Goal: Find specific page/section

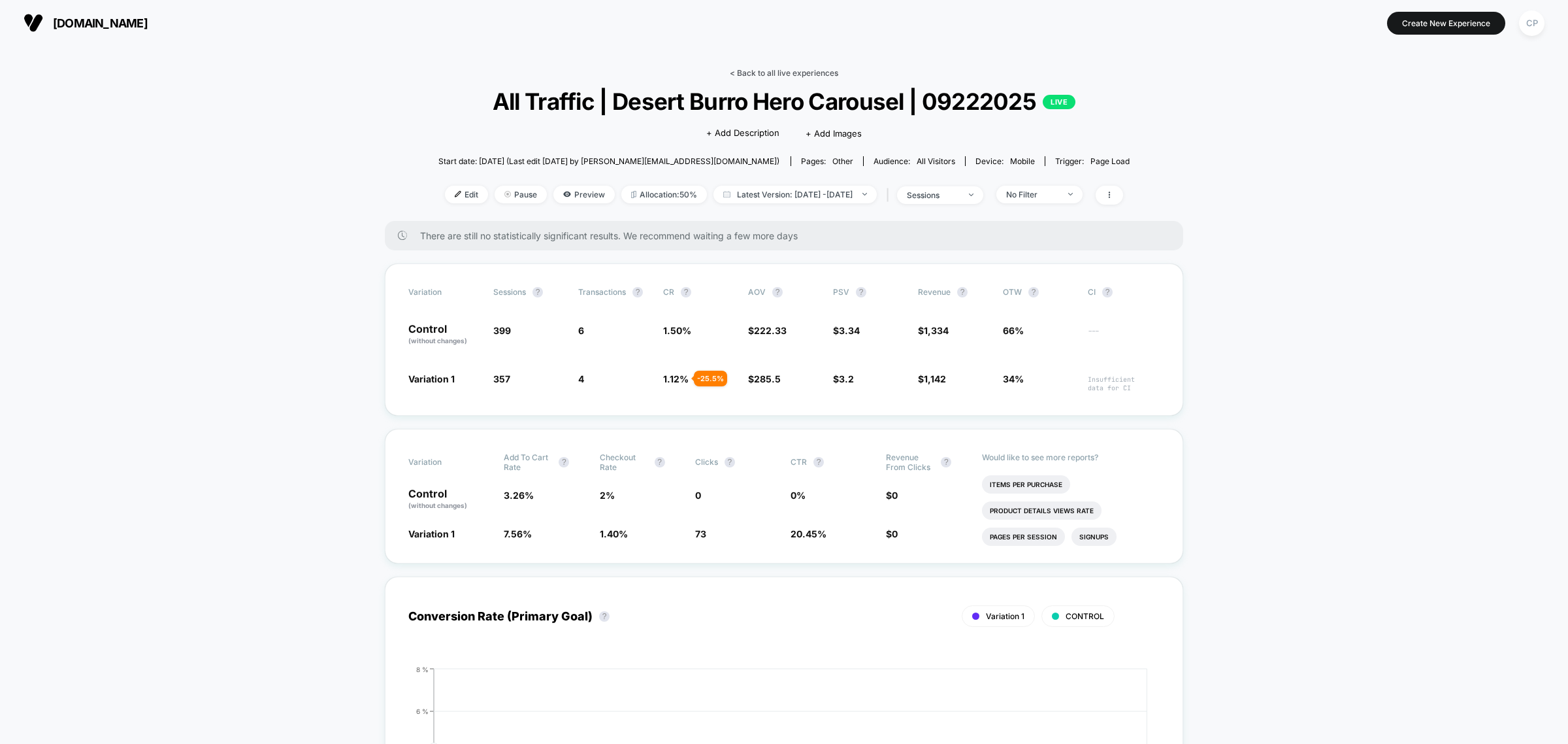
click at [783, 68] on link "< Back to all live experiences" at bounding box center [784, 73] width 109 height 10
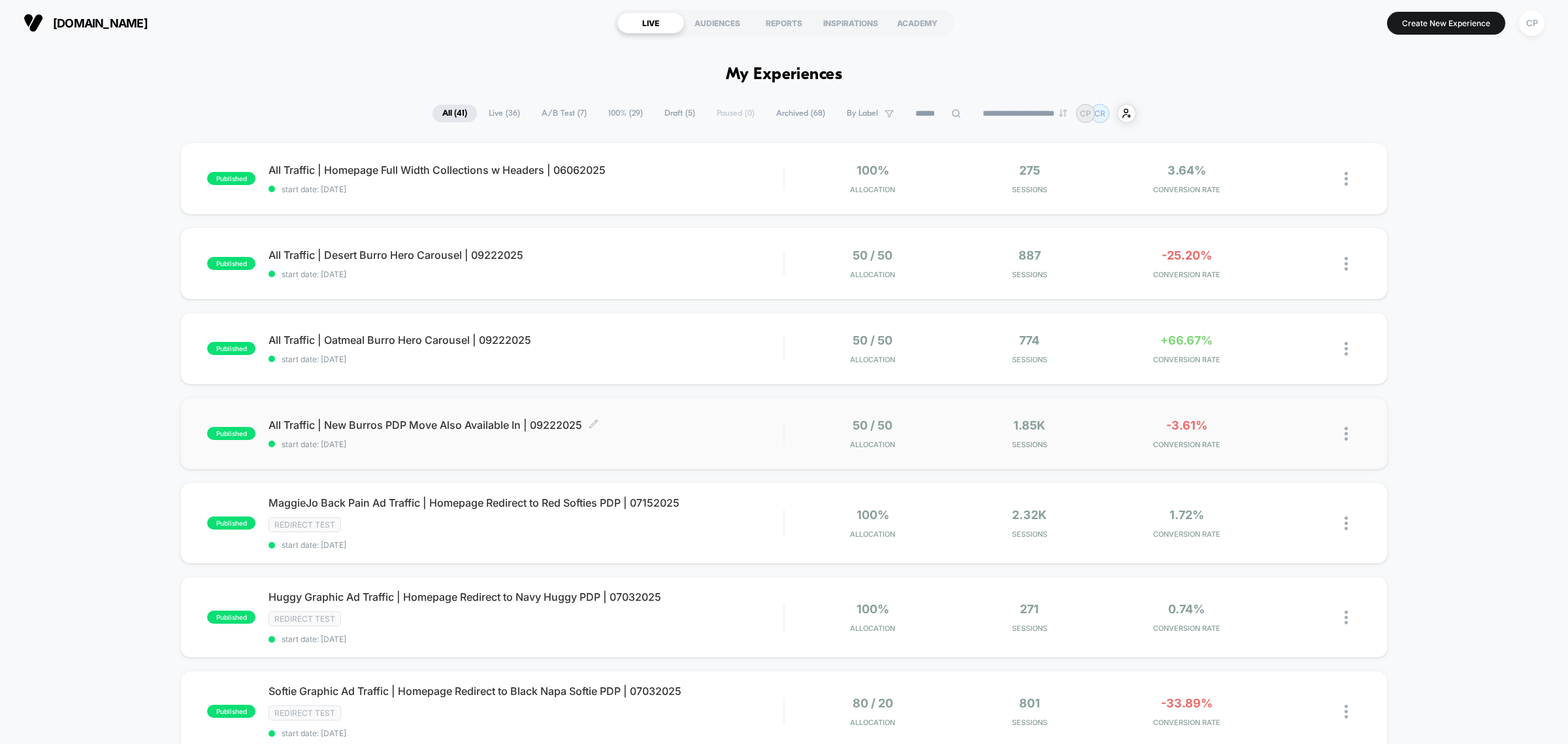
click at [445, 426] on span "All Traffic | New Burros PDP Move Also Available In | 09222025 Click to edit ex…" at bounding box center [525, 425] width 514 height 13
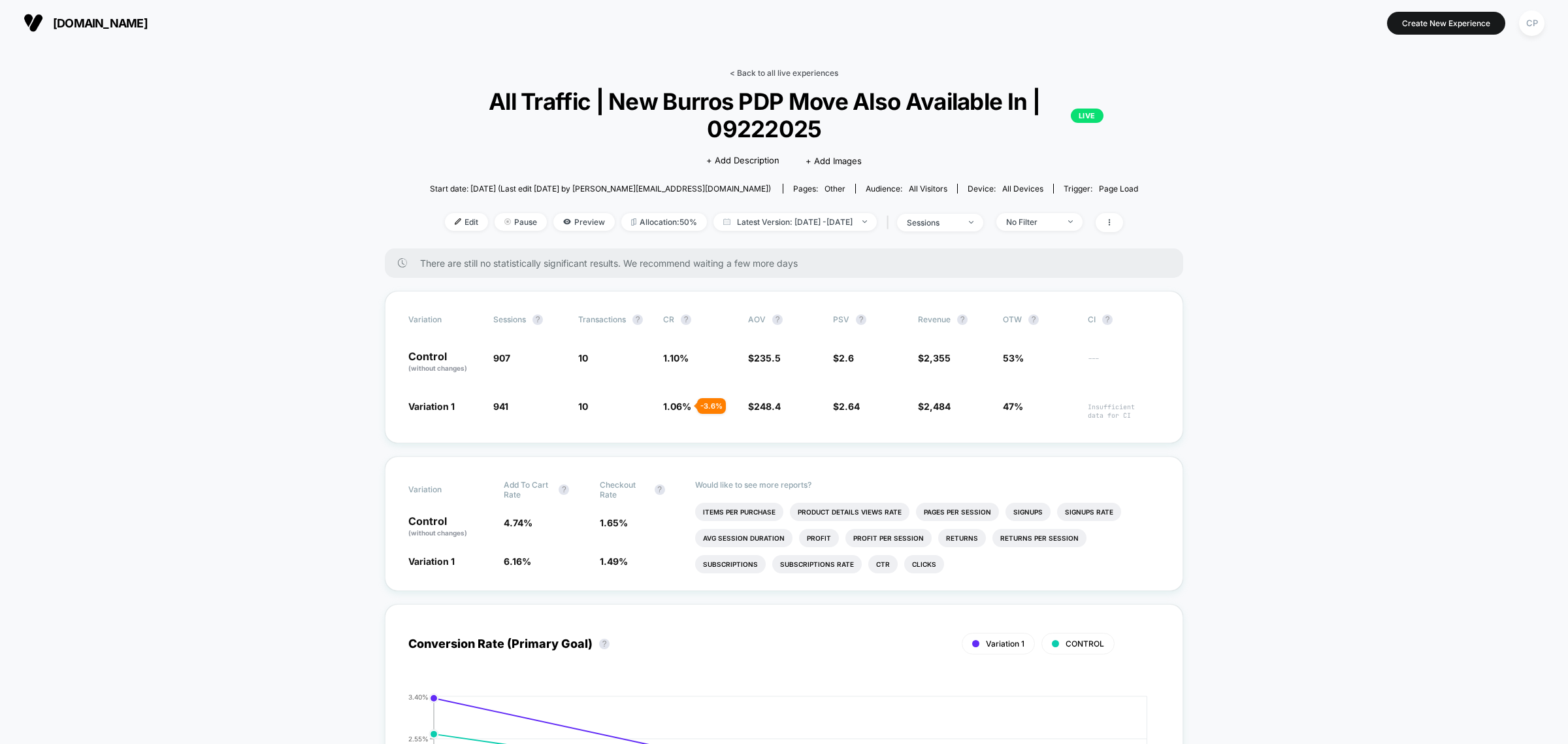
click at [768, 73] on link "< Back to all live experiences" at bounding box center [784, 73] width 109 height 10
